Goal: Use online tool/utility: Utilize a website feature to perform a specific function

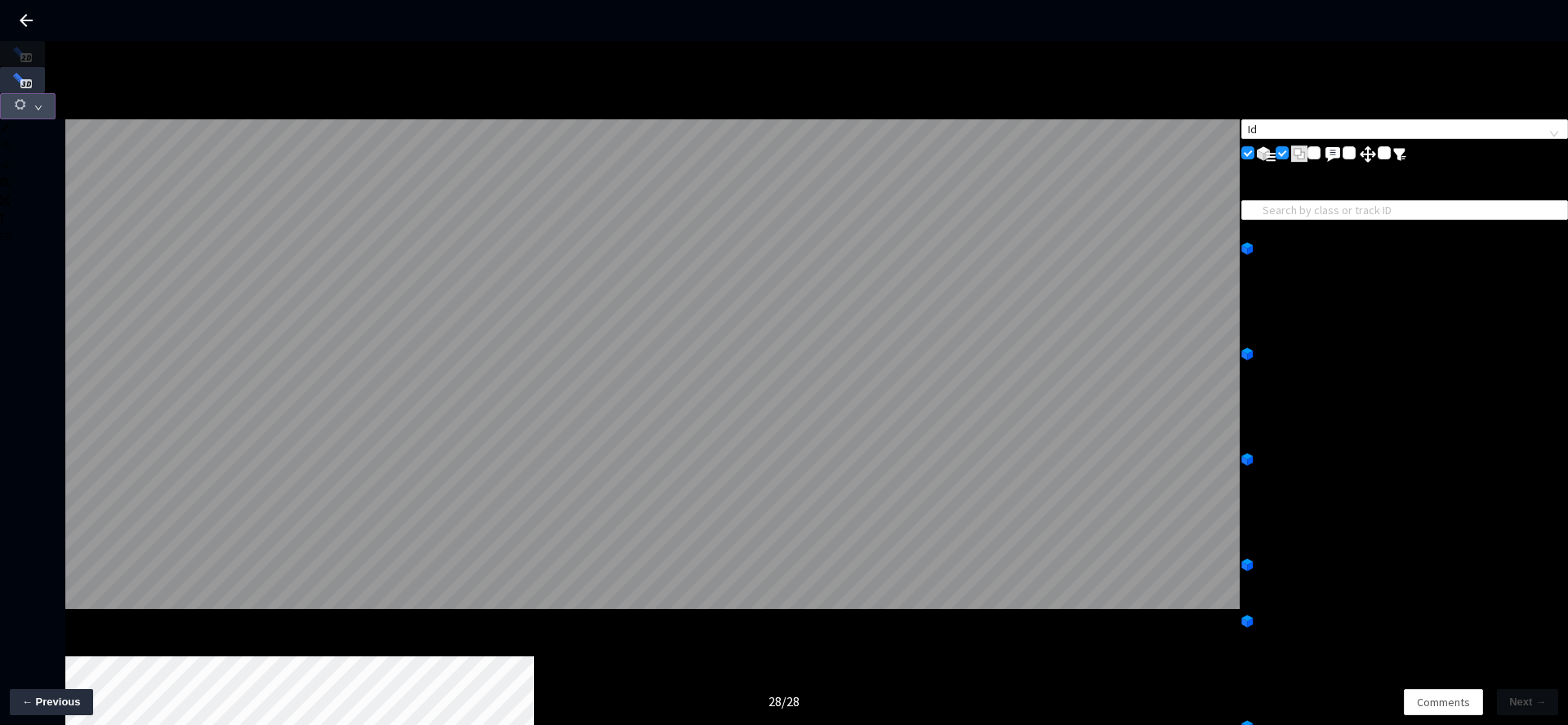
click at [42, 106] on icon "down" at bounding box center [38, 107] width 6 height 5
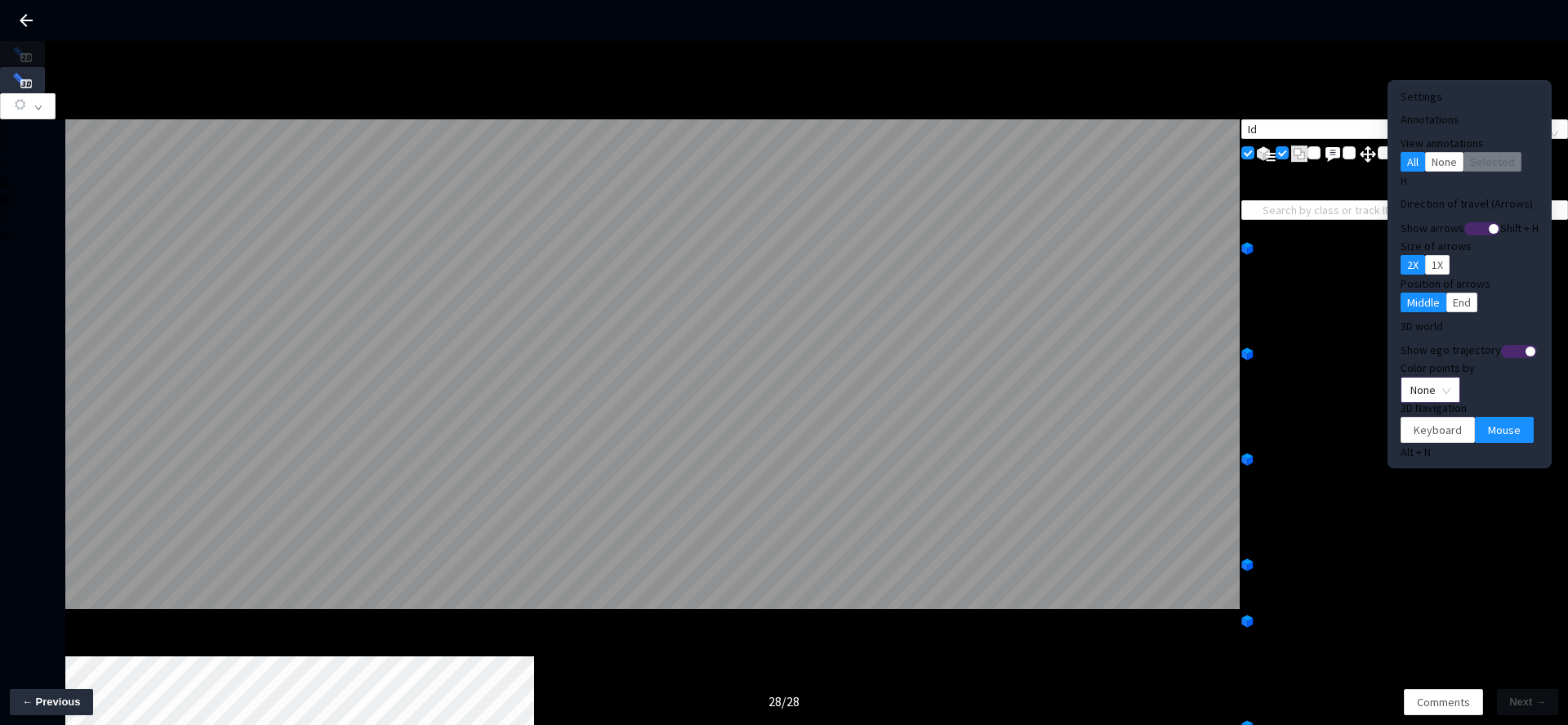
click at [1401, 381] on div "3D world Show ego trajectory Color points by None 3D Navigation Keyboard Mouse …" at bounding box center [1470, 390] width 138 height 140
click at [1411, 378] on span "None" at bounding box center [1431, 389] width 40 height 25
click at [1402, 422] on div "Point Intensity" at bounding box center [1403, 414] width 55 height 18
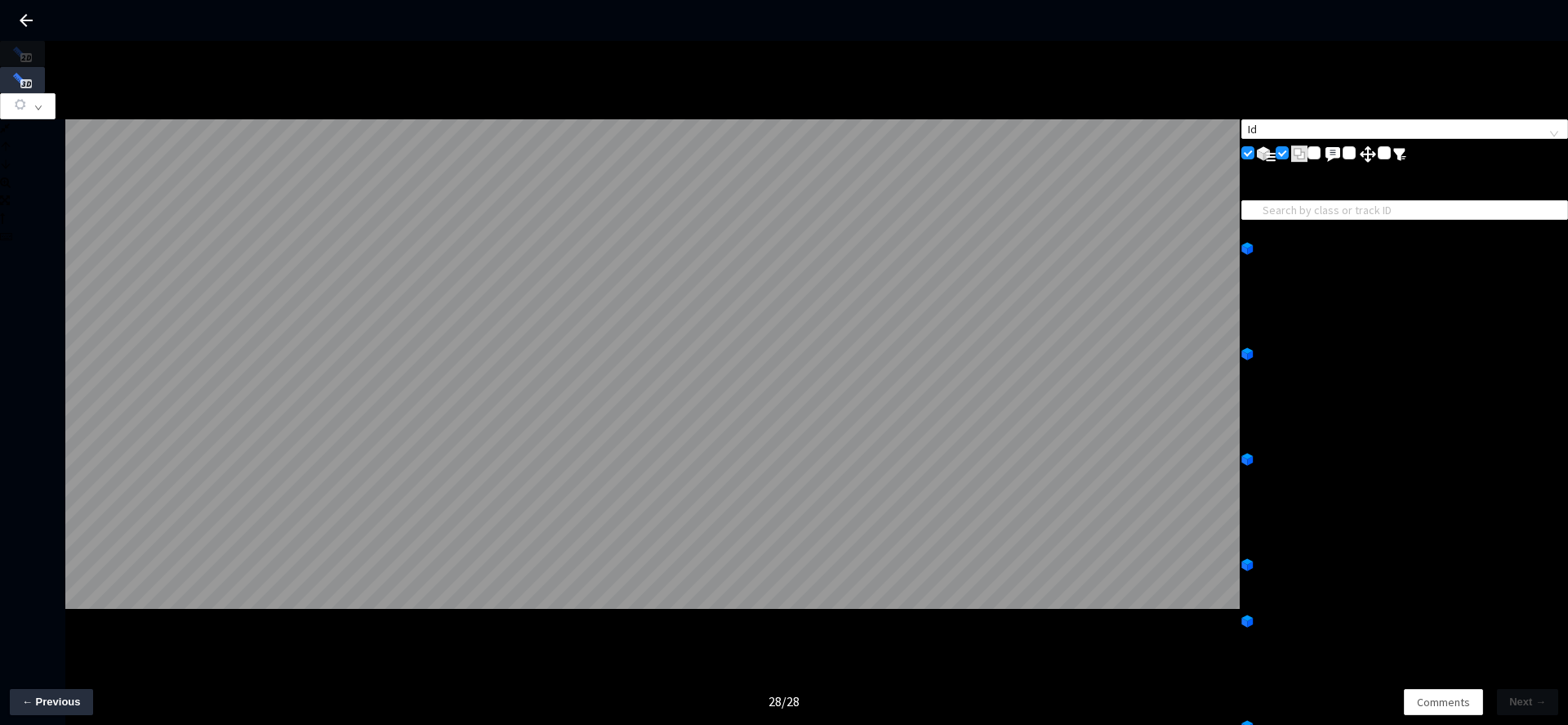
type input "e98f4bfa-c449-4b24-97ed-cbb3c59372e2"
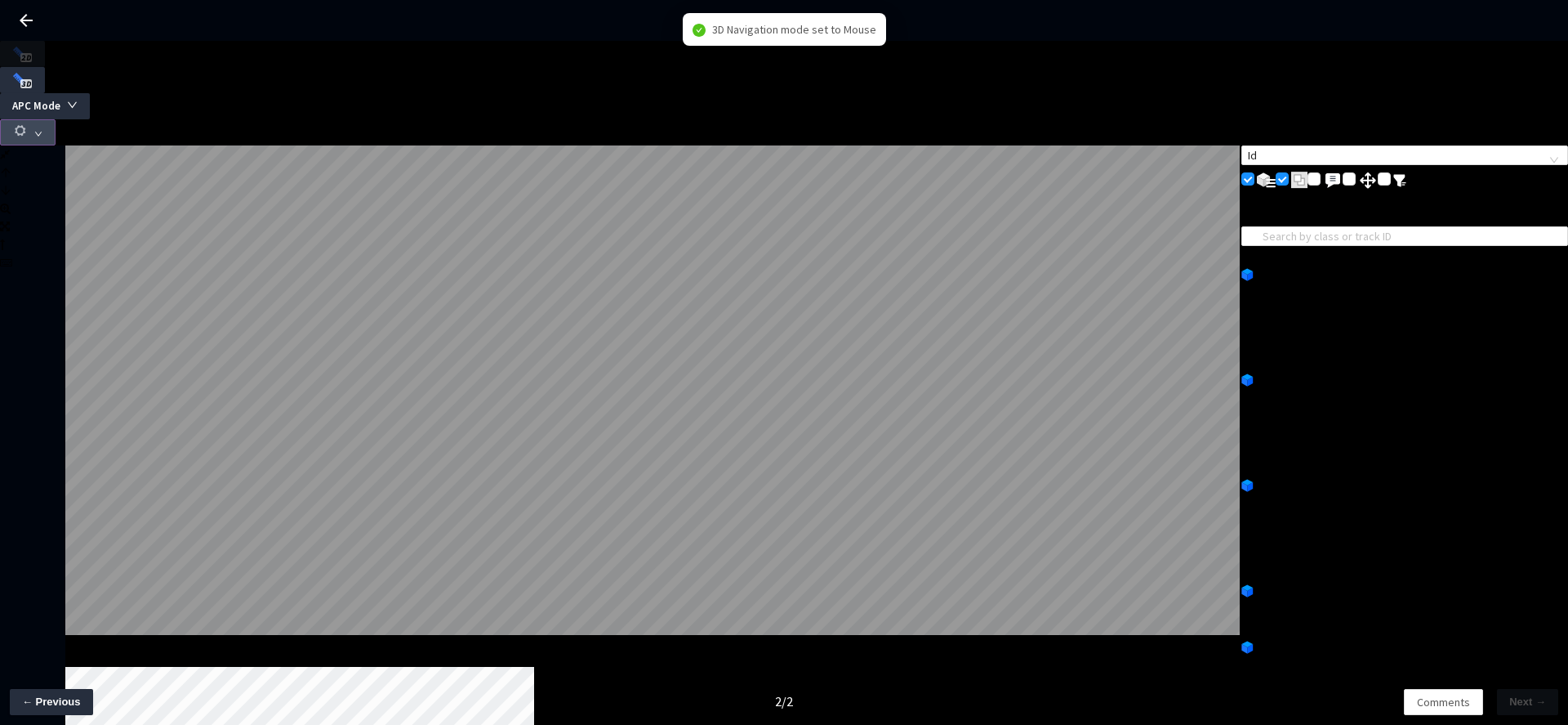
click at [28, 124] on icon "button" at bounding box center [20, 131] width 15 height 15
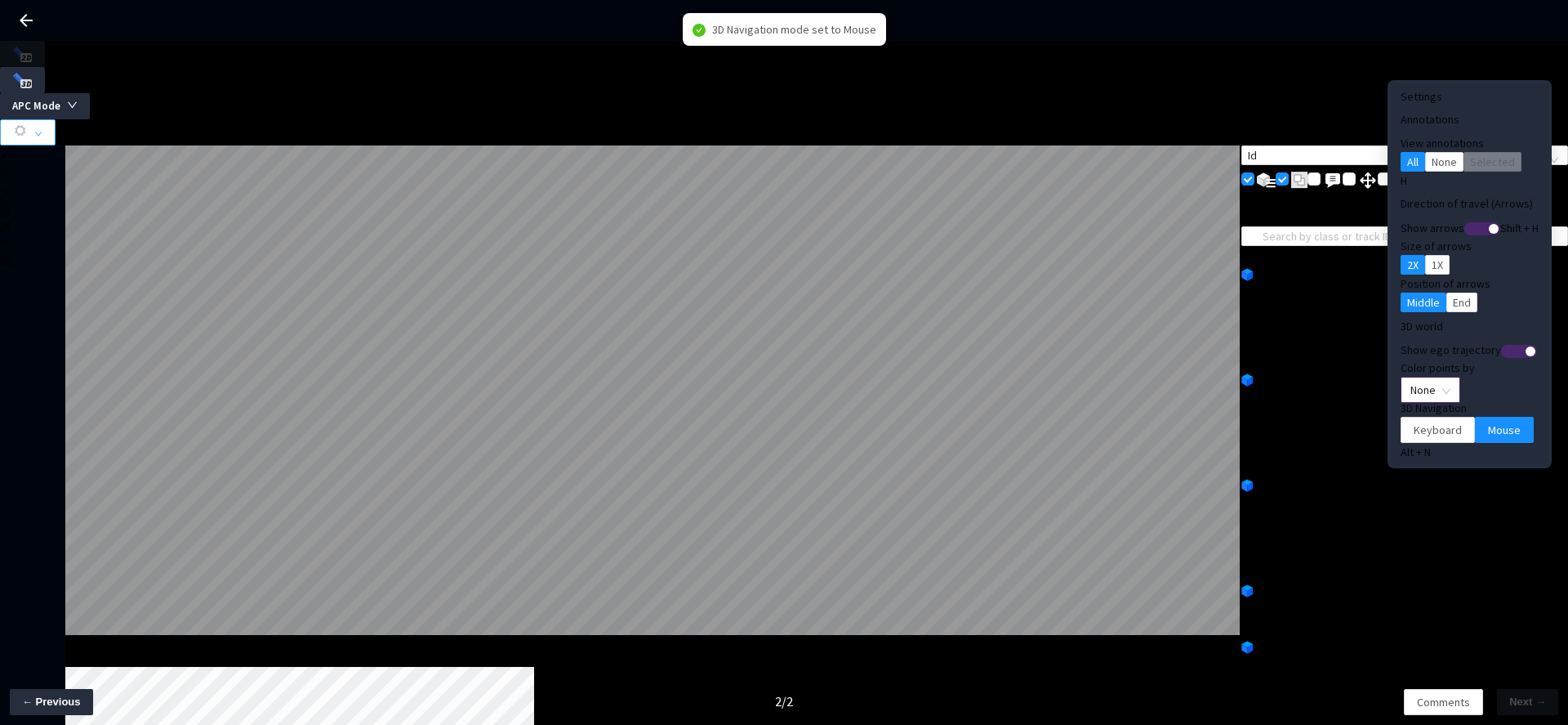
click at [1411, 378] on span "None" at bounding box center [1431, 389] width 40 height 25
click at [1412, 422] on div "Point Intensity" at bounding box center [1403, 414] width 55 height 18
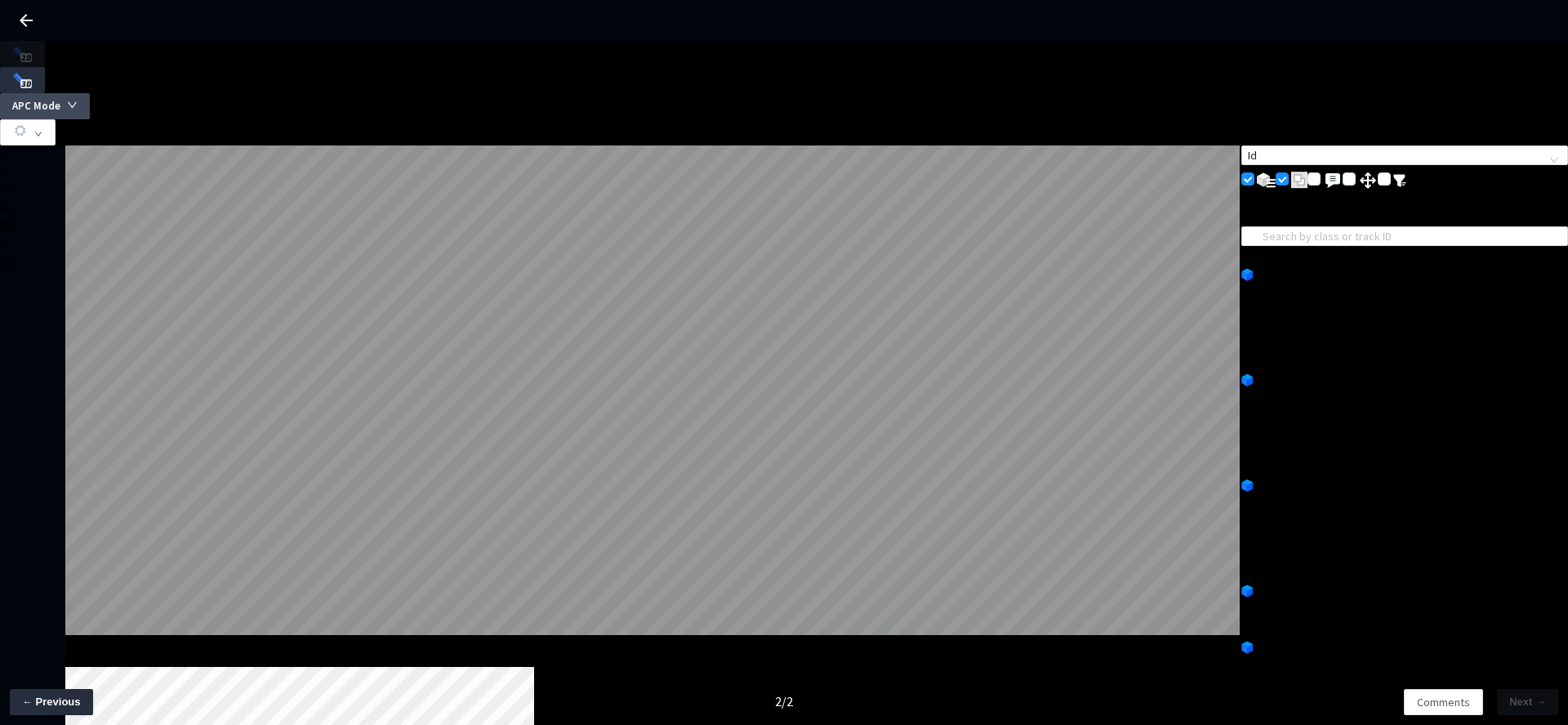
click at [77, 100] on icon "down" at bounding box center [73, 106] width 11 height 11
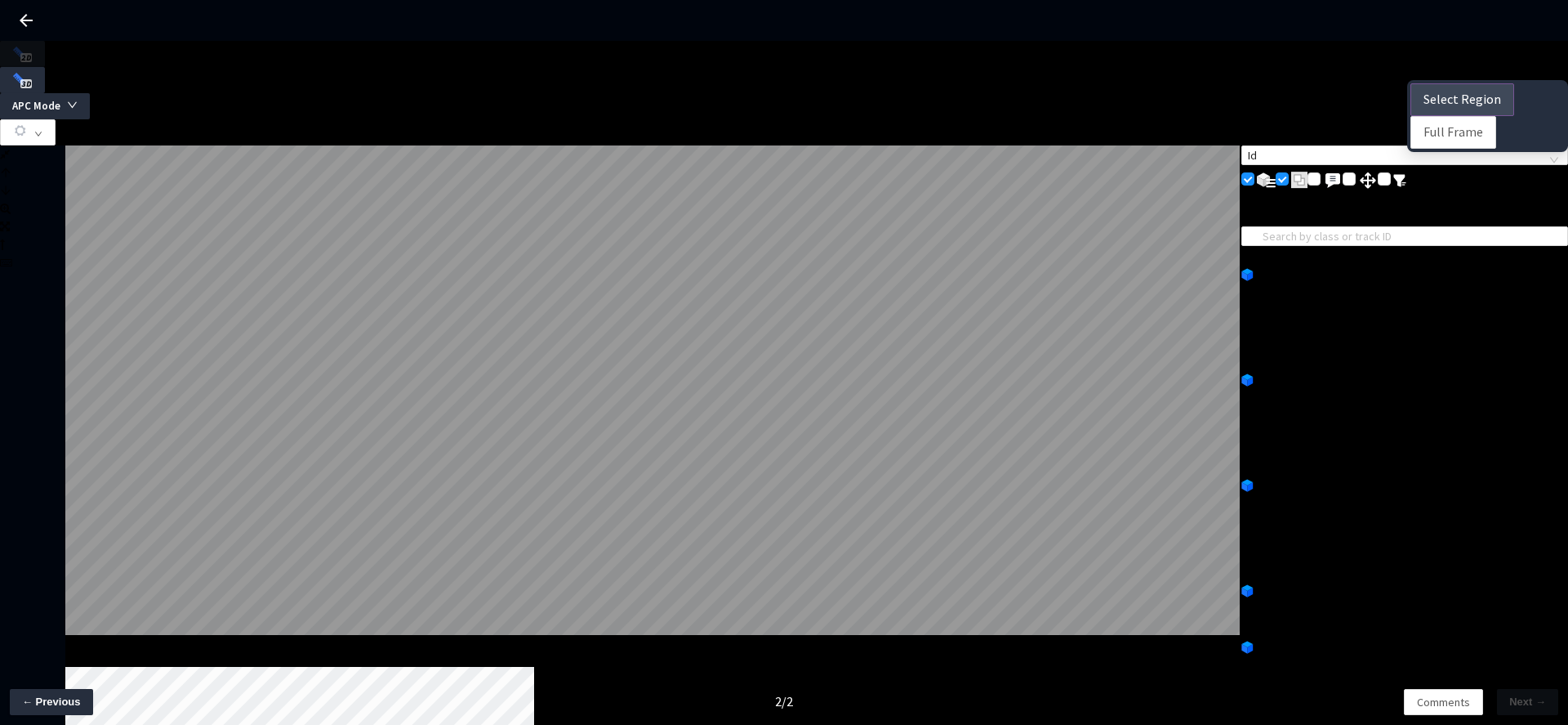
click at [1465, 109] on button "Select Region" at bounding box center [1462, 100] width 104 height 33
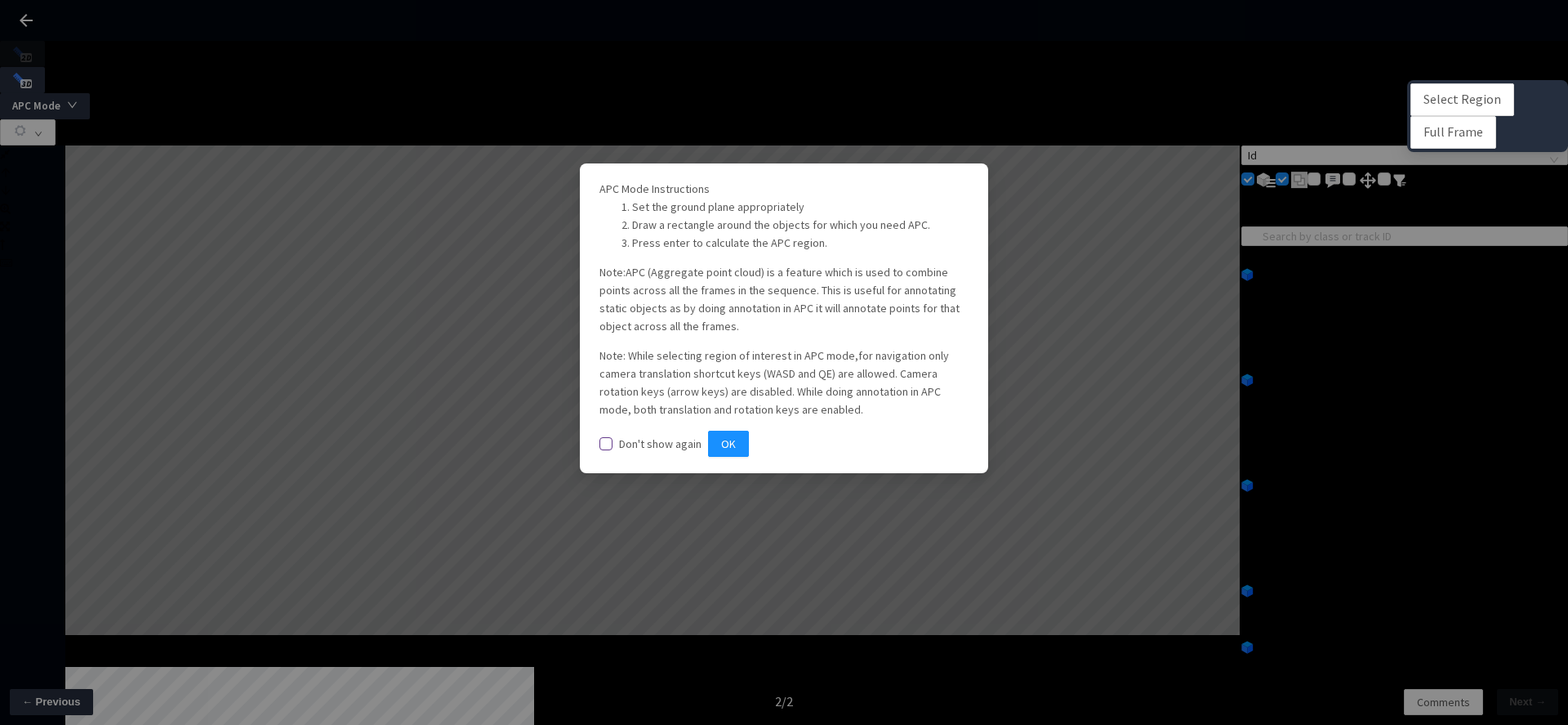
click at [606, 450] on input "Don't show again" at bounding box center [606, 443] width 13 height 13
checkbox input "true"
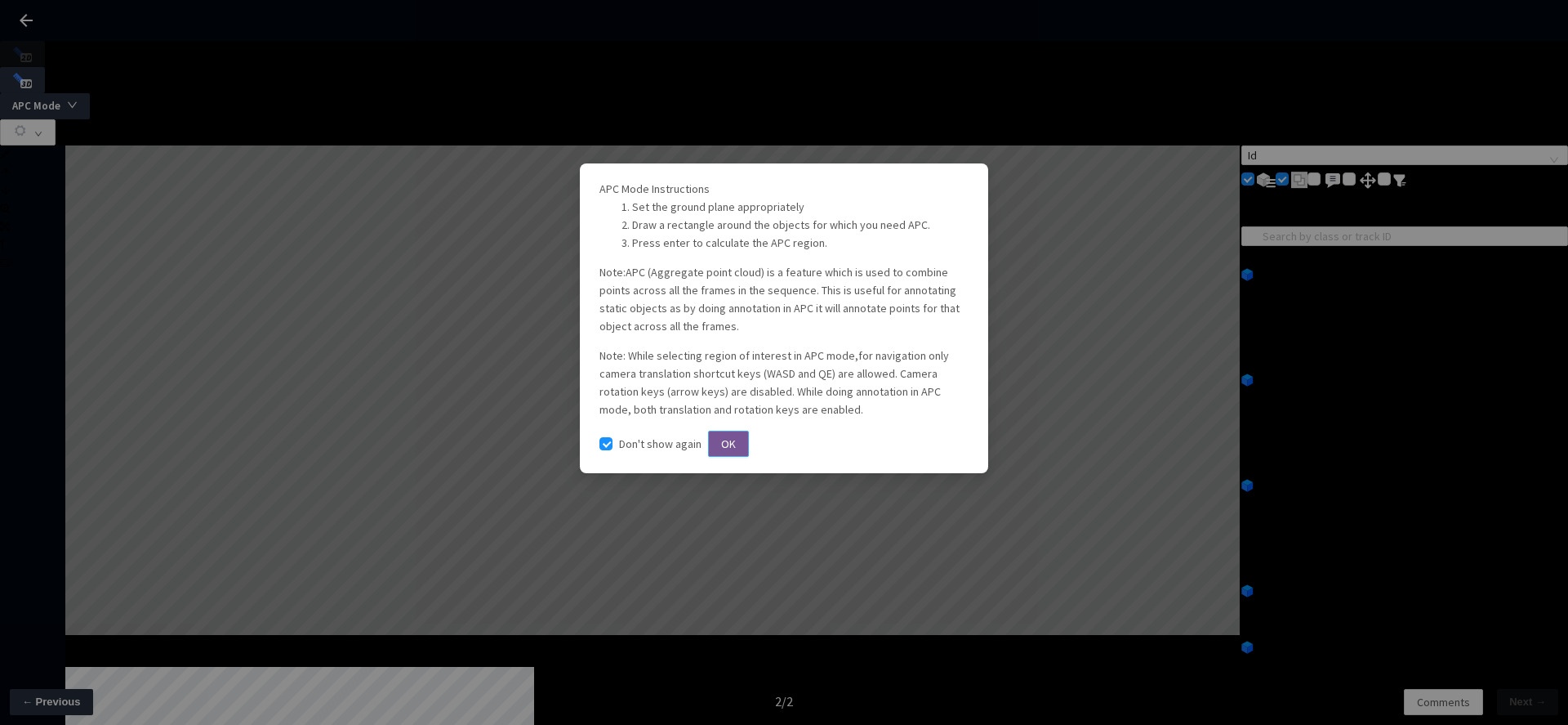
click at [749, 457] on button "OK" at bounding box center [729, 443] width 41 height 26
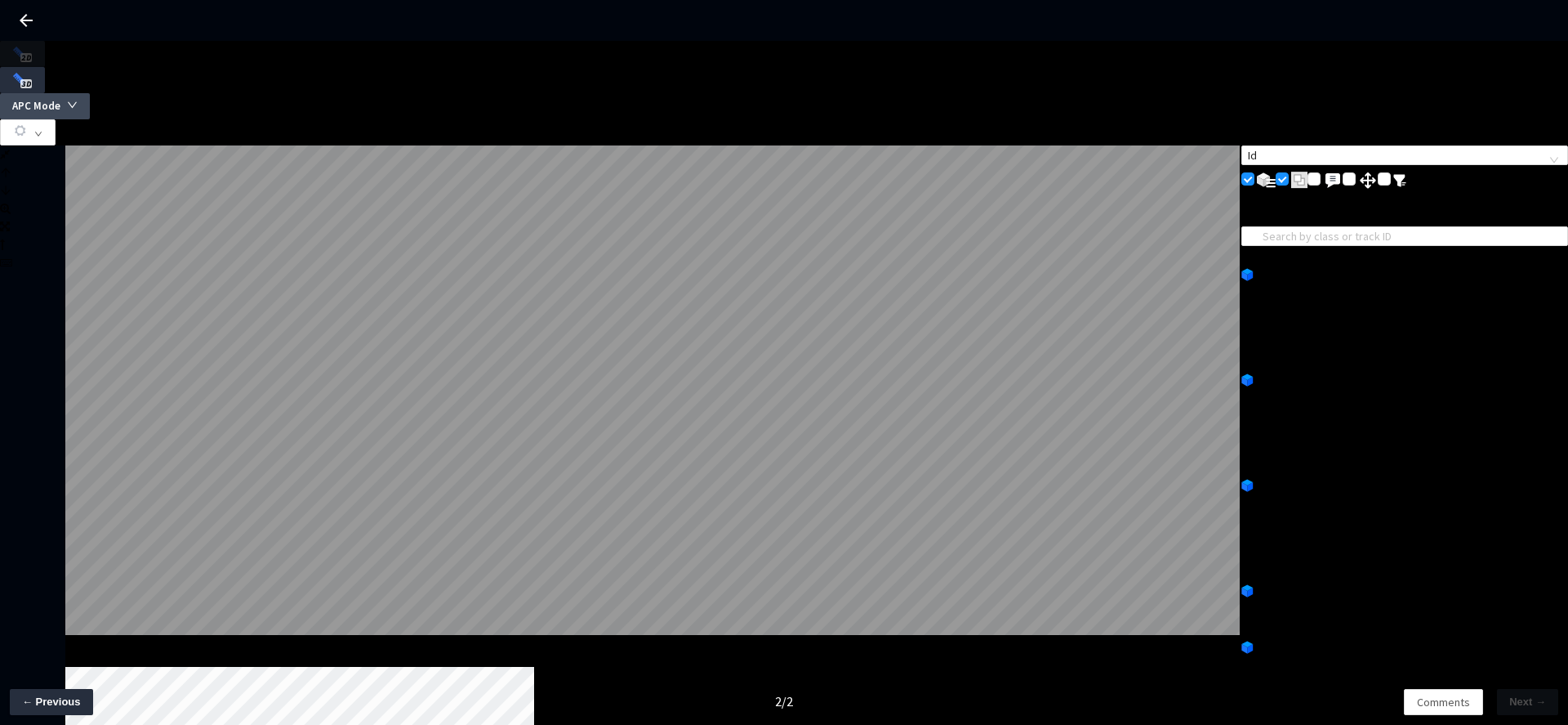
click at [90, 93] on button "APC Mode" at bounding box center [45, 106] width 90 height 26
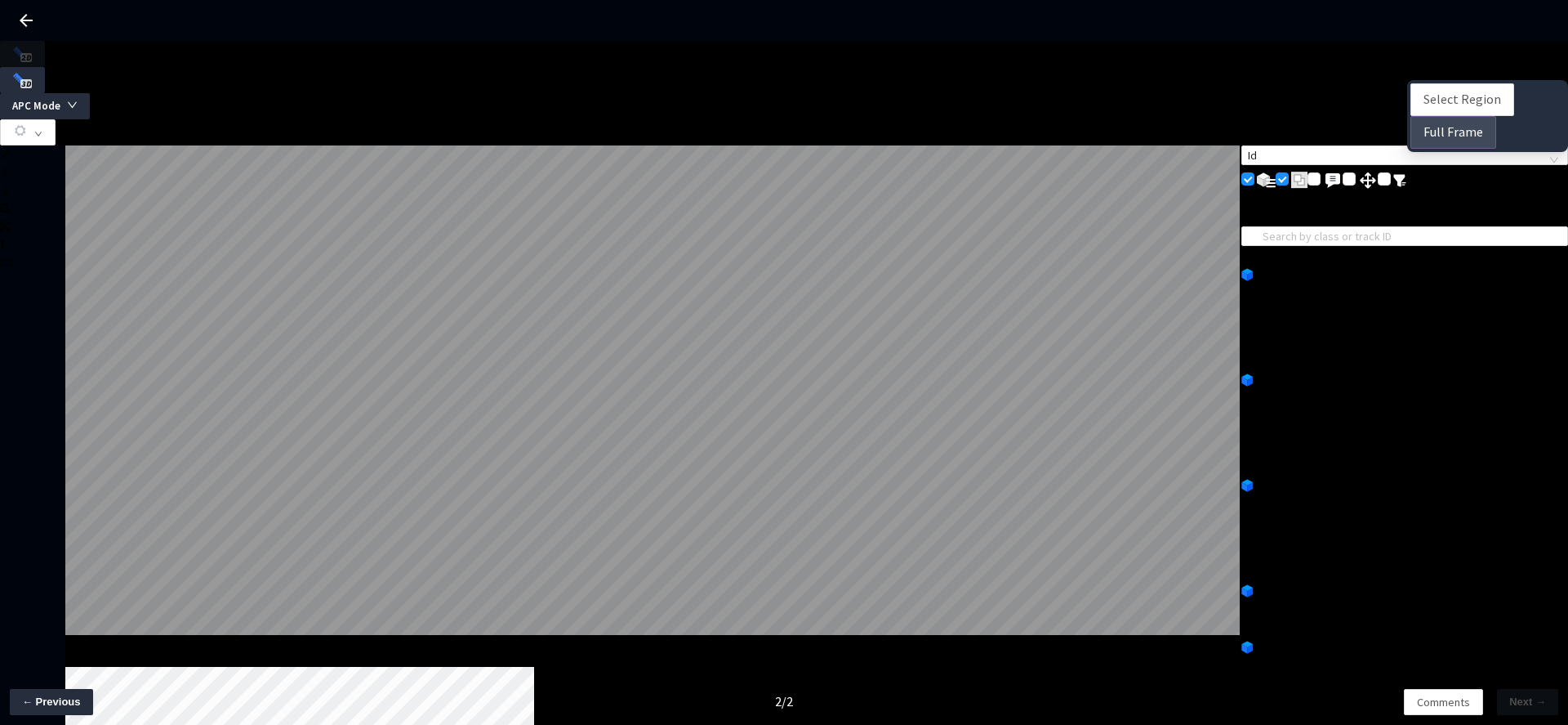
click at [1443, 134] on span "Full Frame" at bounding box center [1453, 132] width 60 height 20
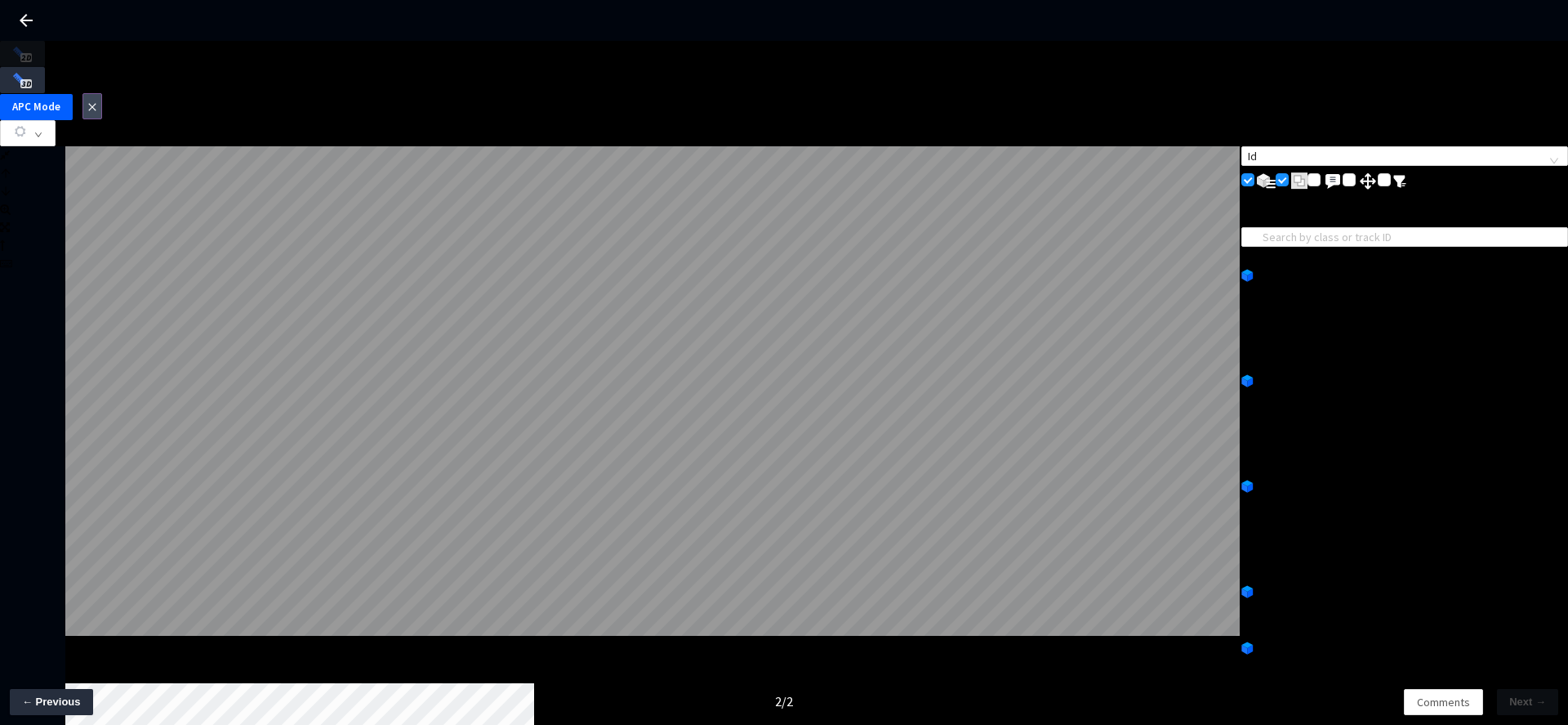
click at [102, 93] on button "button" at bounding box center [93, 106] width 20 height 26
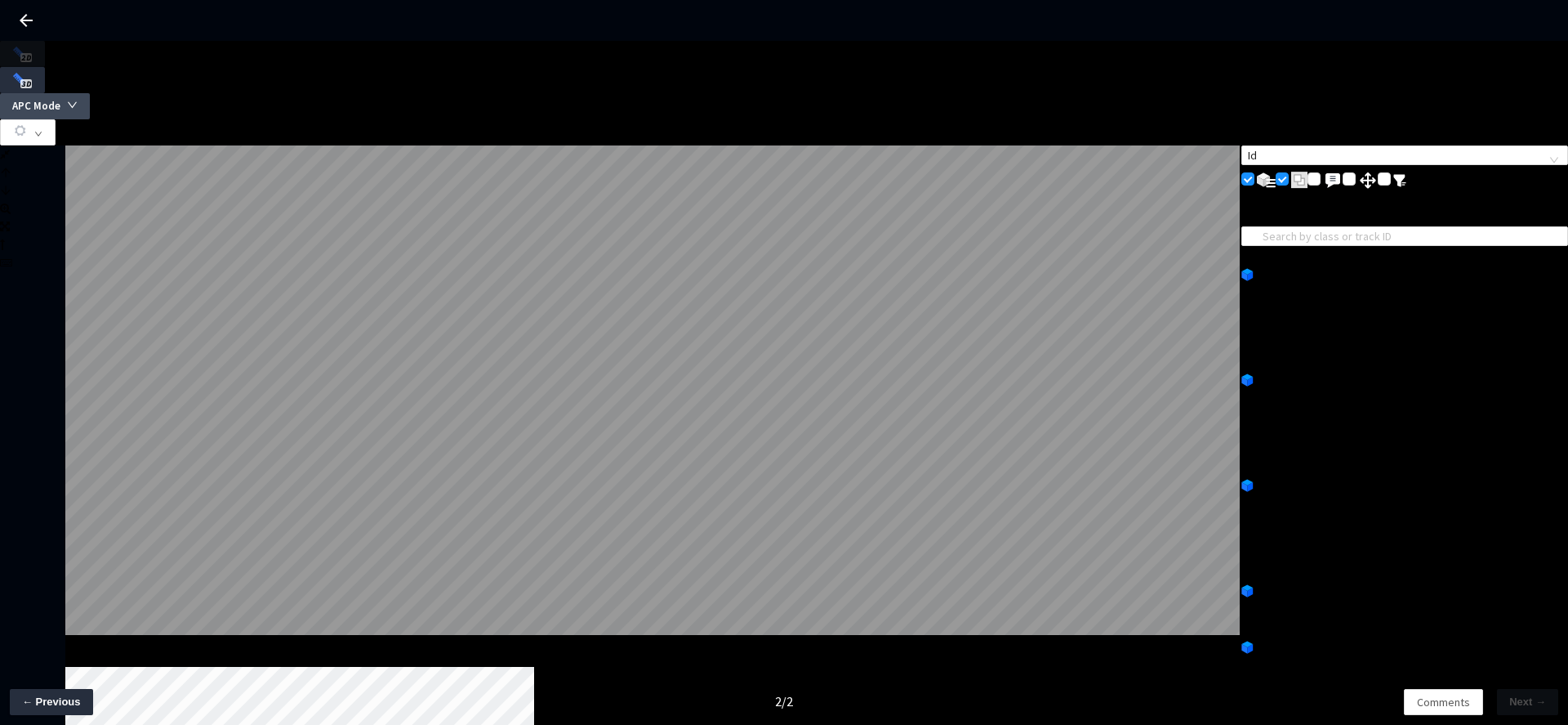
click at [90, 93] on button "APC Mode" at bounding box center [45, 106] width 90 height 26
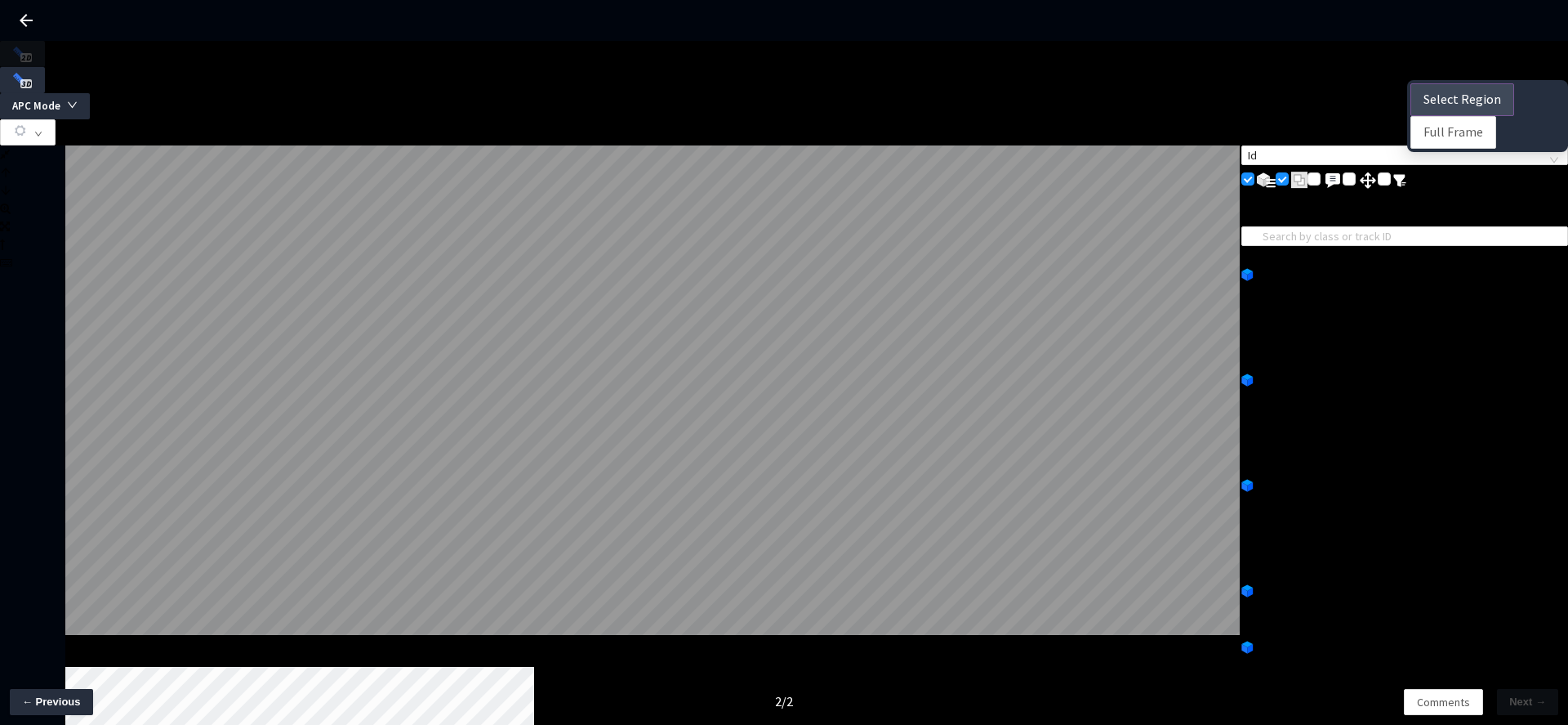
click at [1442, 100] on span "Select Region" at bounding box center [1462, 99] width 77 height 20
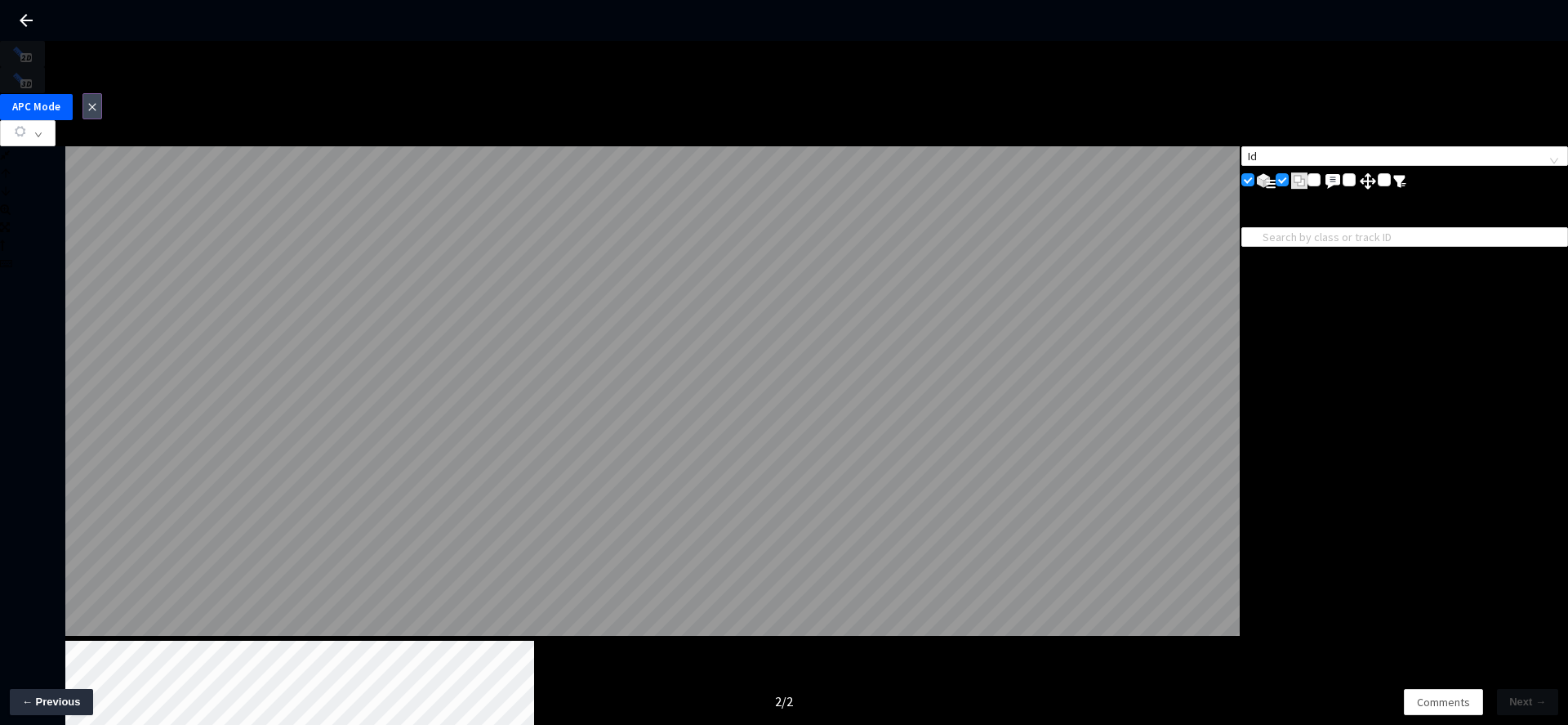
click at [97, 102] on icon "close" at bounding box center [92, 106] width 10 height 10
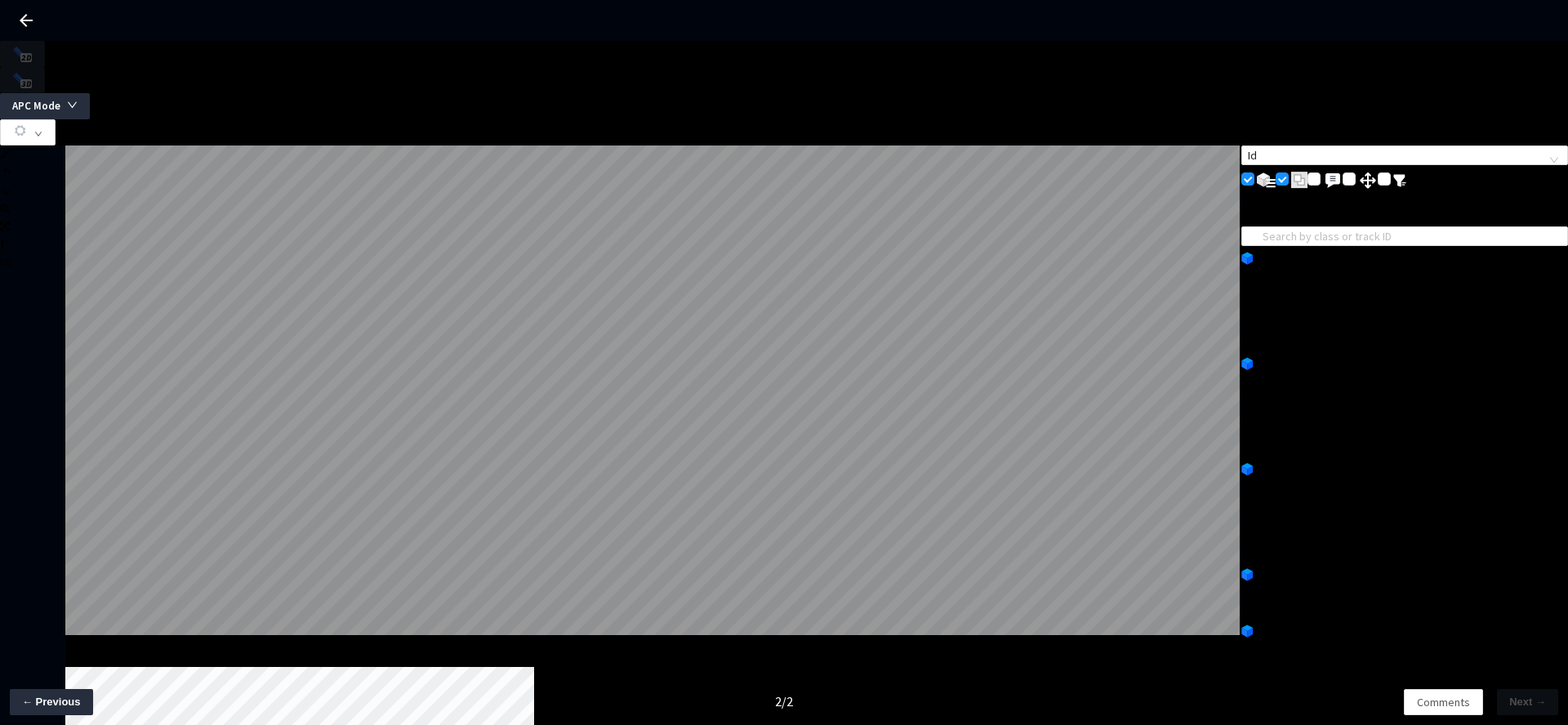
scroll to position [18, 0]
click at [1405, 264] on div "no, None, off, none, None, Off, None, green, On, arrow_left, None, None, None, …" at bounding box center [1404, 290] width 327 height 54
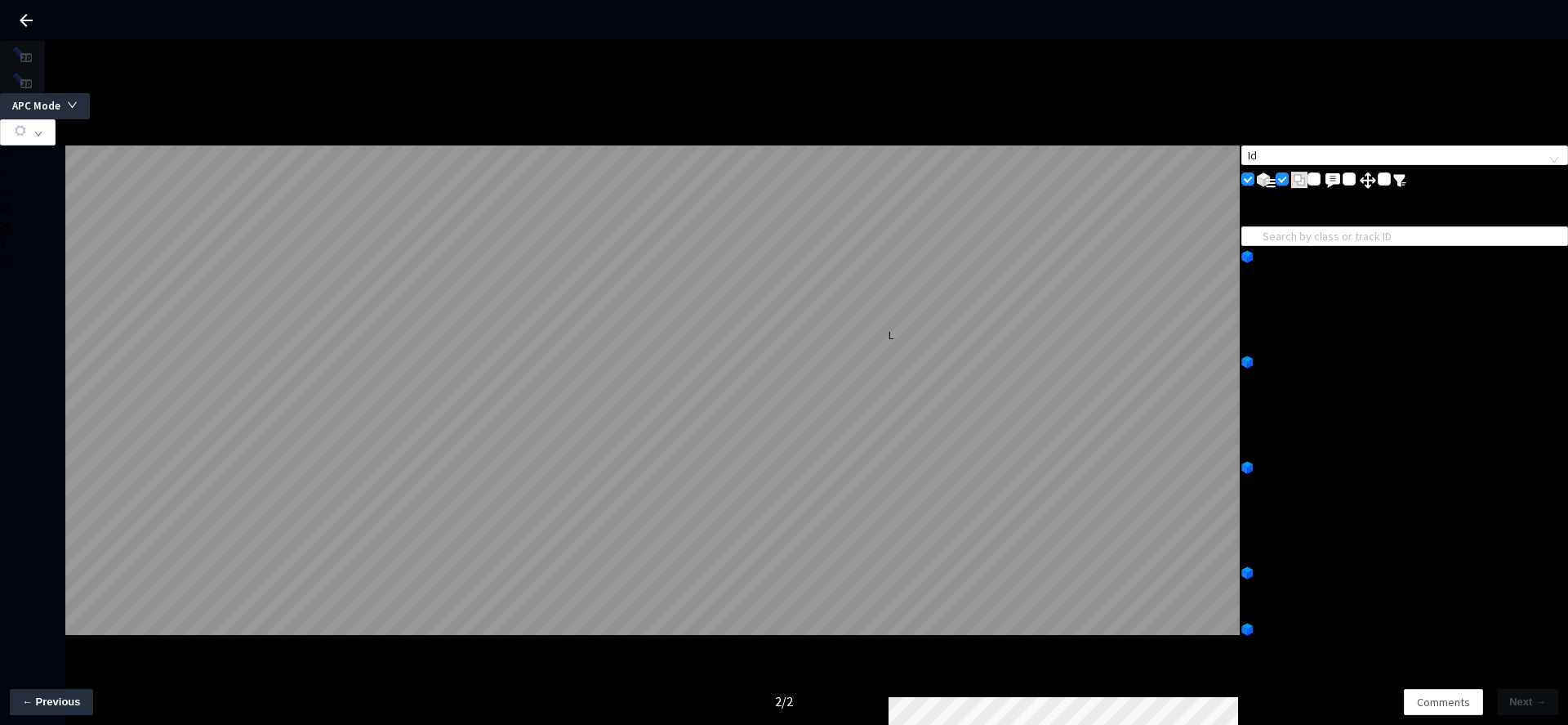
scroll to position [0, 0]
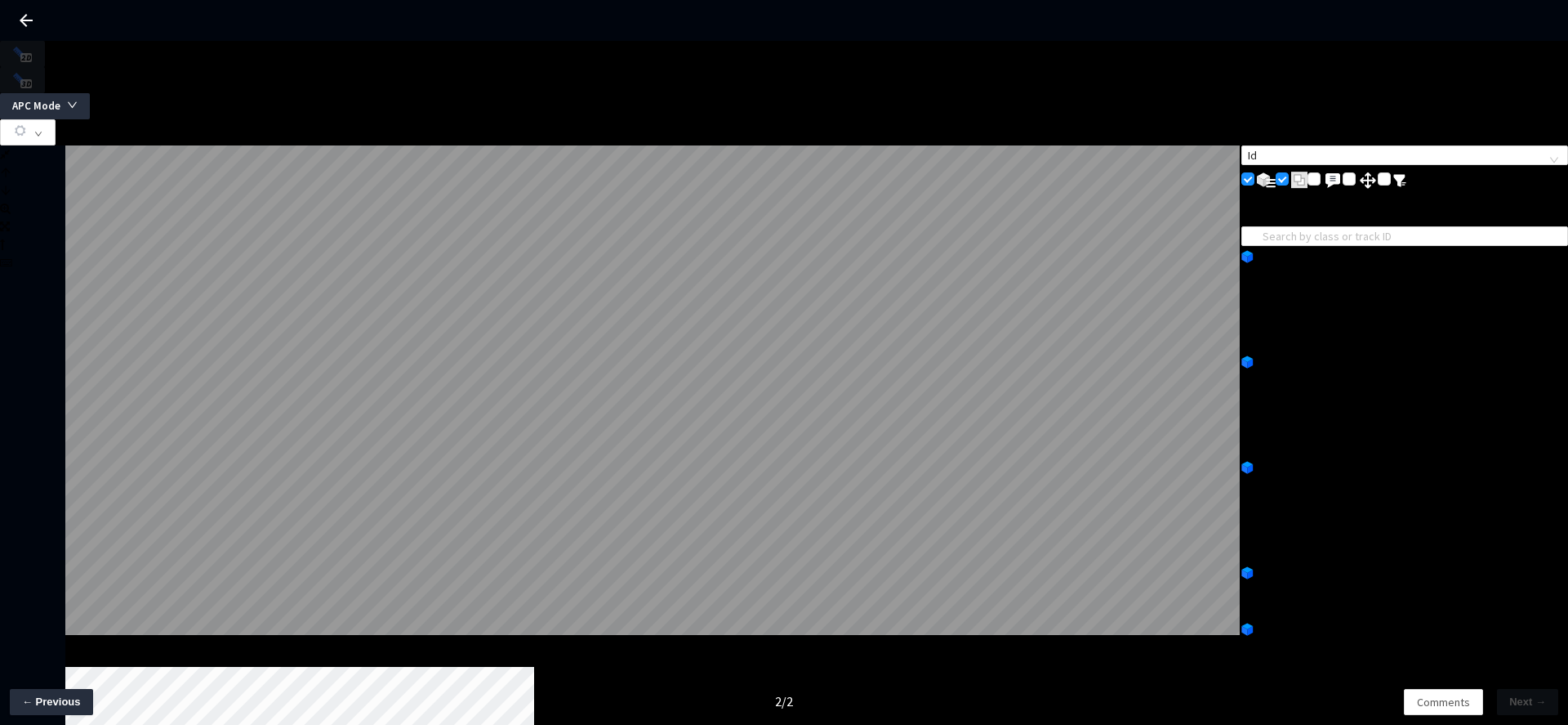
click at [1401, 264] on div "no, None, off, none, None, Off, None, green, On, arrow_left, None, None, None, …" at bounding box center [1404, 290] width 327 height 54
